Goal: Transaction & Acquisition: Purchase product/service

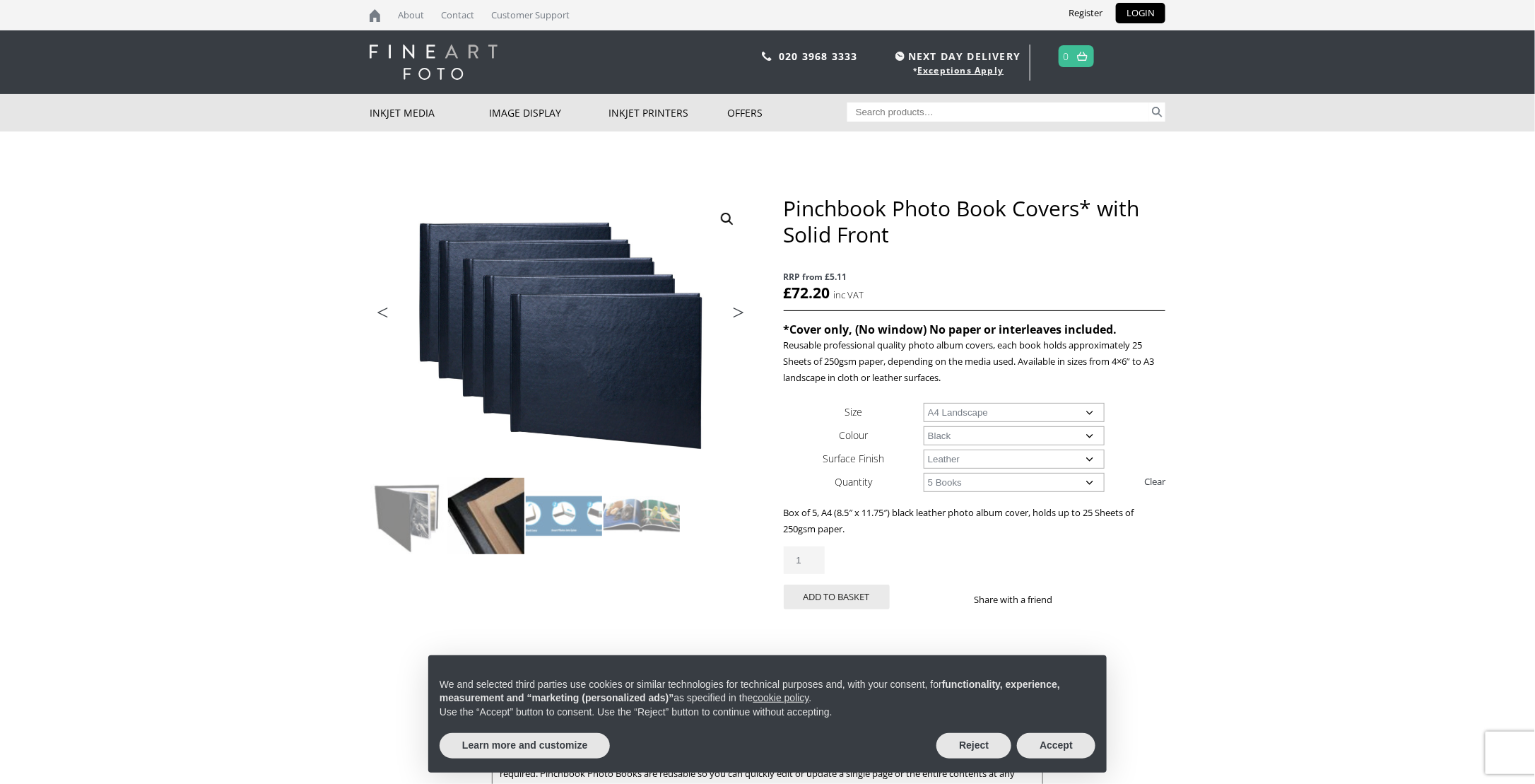
click at [521, 516] on img at bounding box center [486, 516] width 76 height 76
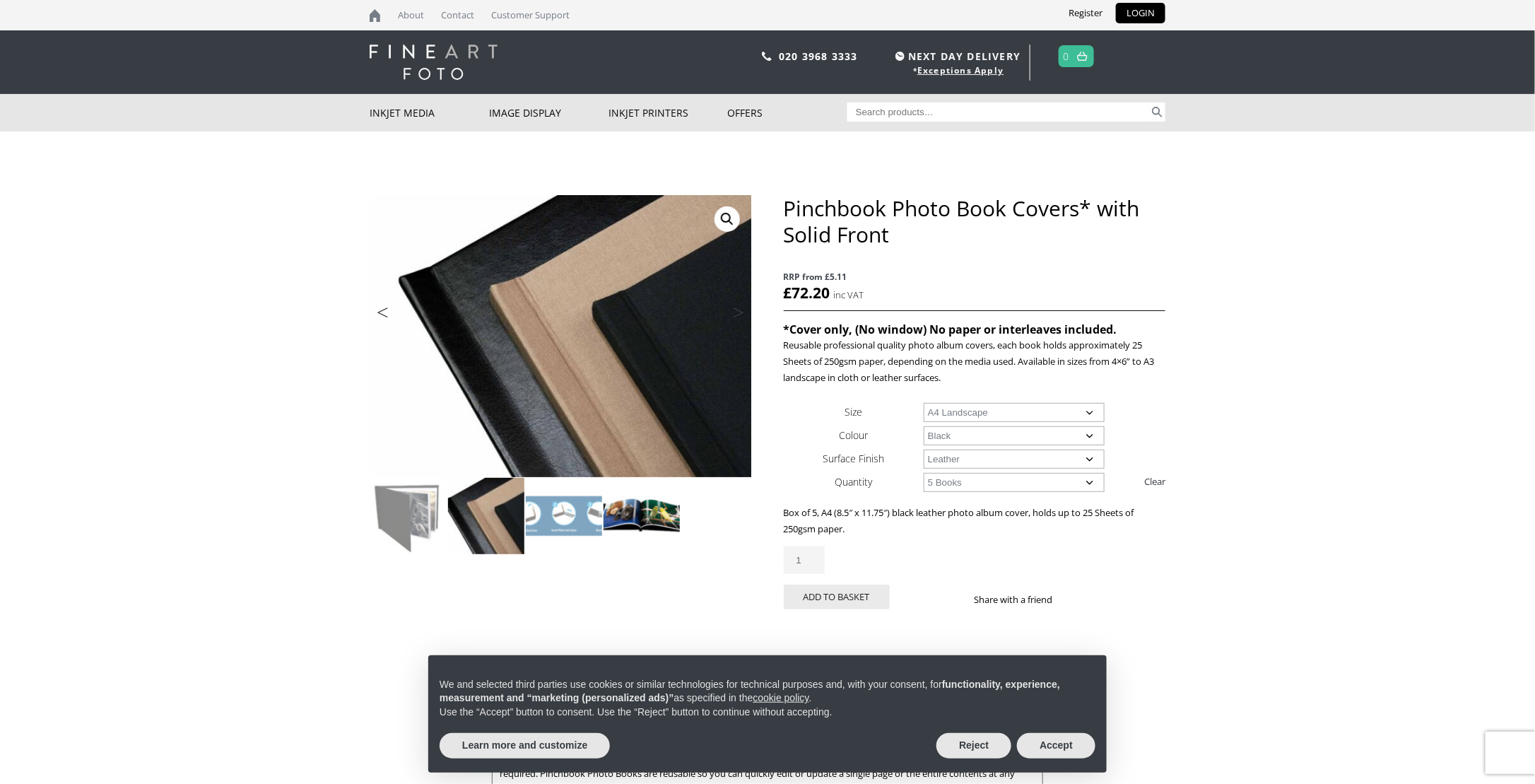
click at [634, 520] on img at bounding box center [642, 516] width 76 height 76
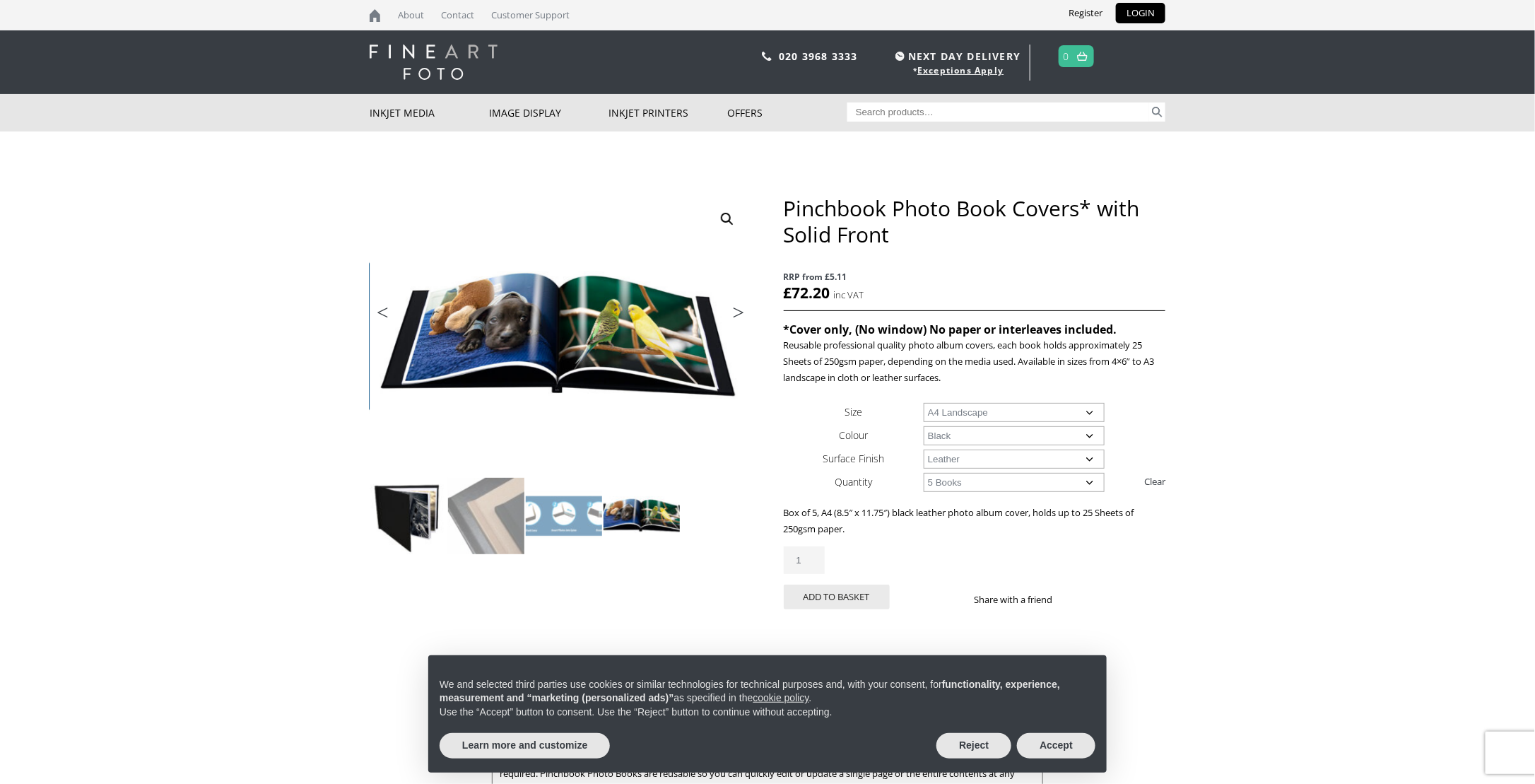
click at [414, 497] on img at bounding box center [408, 516] width 76 height 76
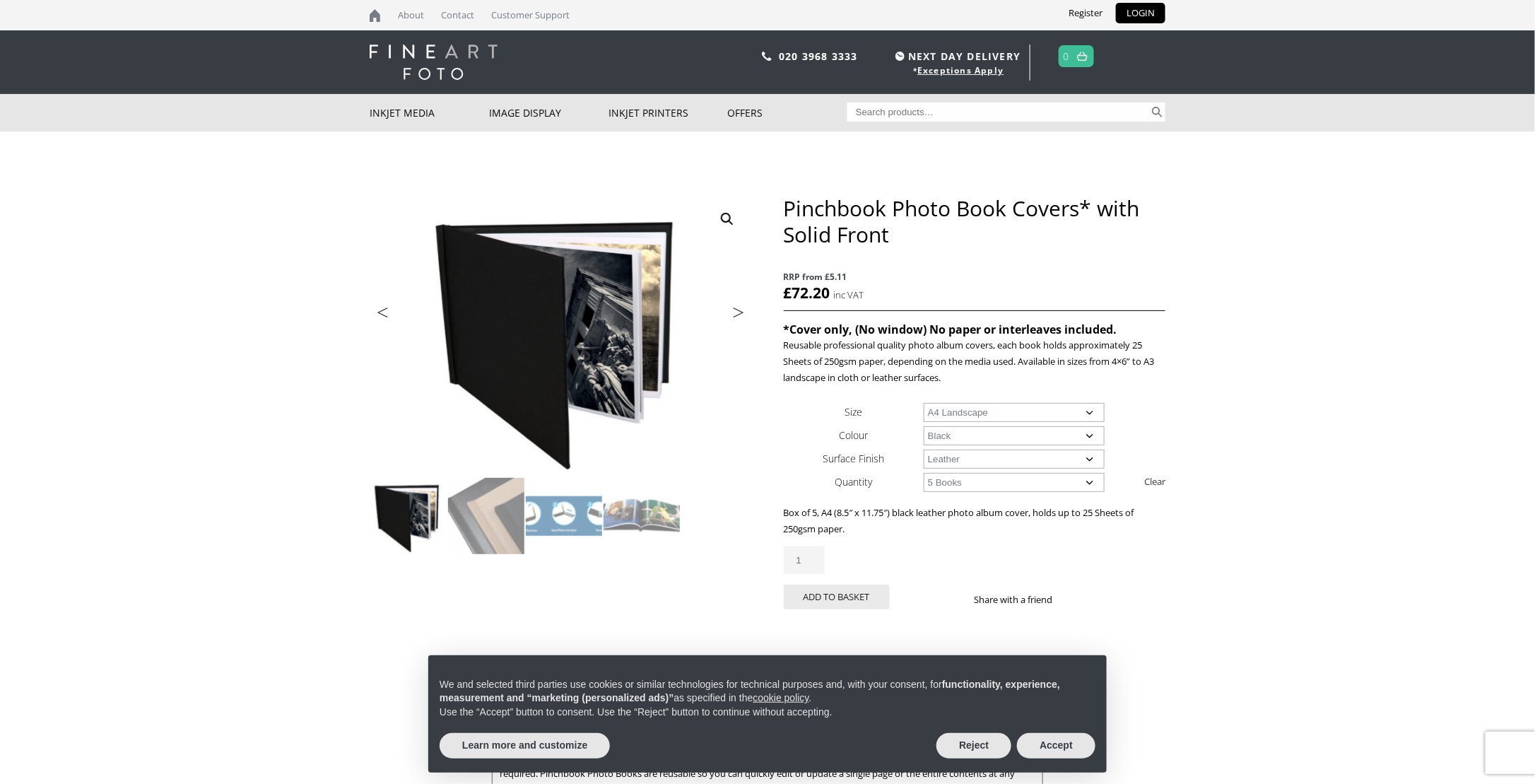
click at [988, 435] on select "Choose an option Black" at bounding box center [1014, 436] width 181 height 19
click at [1191, 443] on body "NEXT DAY DELIVERY * Exceptions Apply About Contact Customer Support Register LO…" at bounding box center [768, 392] width 1535 height 784
click at [944, 458] on select "Choose an option Leather" at bounding box center [1014, 459] width 181 height 19
click at [1237, 436] on body "NEXT DAY DELIVERY * Exceptions Apply About Contact Customer Support Register LO…" at bounding box center [768, 392] width 1535 height 784
click at [982, 482] on select "Choose an option 1 Book 5 Books" at bounding box center [1014, 482] width 181 height 19
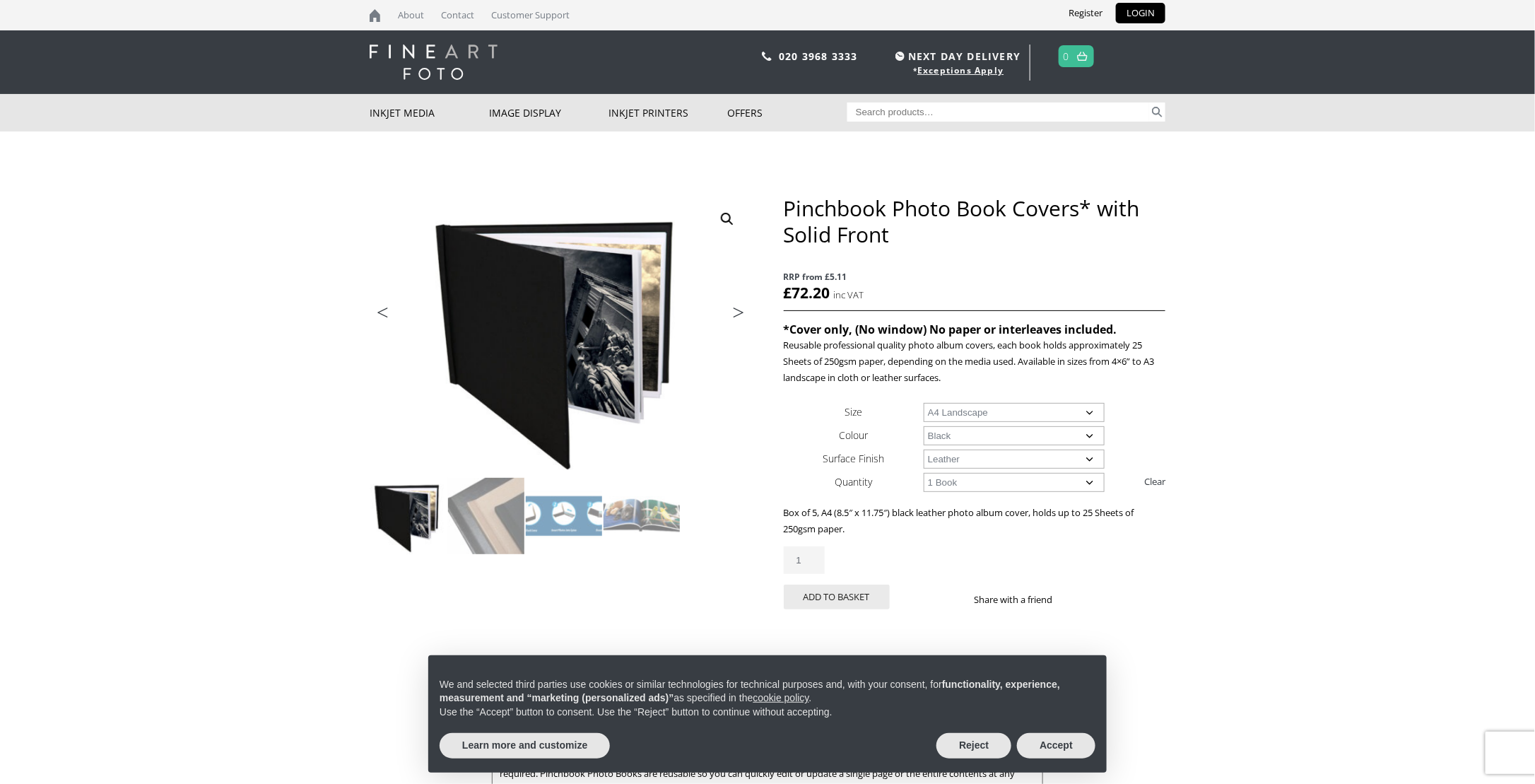
click at [924, 473] on select "Choose an option 1 Book 5 Books" at bounding box center [1014, 482] width 181 height 19
select select "1-book"
